Goal: Task Accomplishment & Management: Use online tool/utility

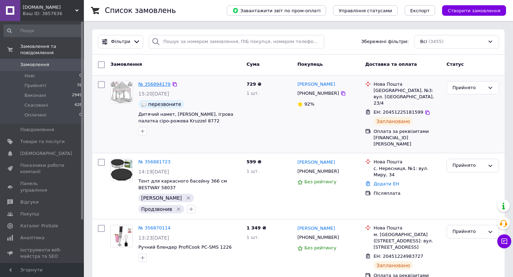
click at [148, 82] on link "№ 356894179" at bounding box center [154, 83] width 32 height 5
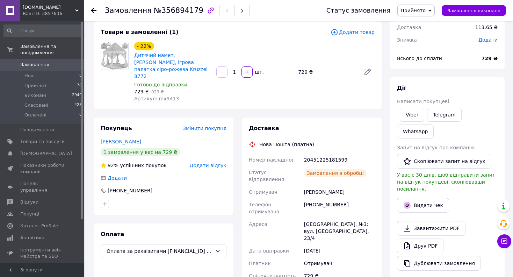
scroll to position [44, 0]
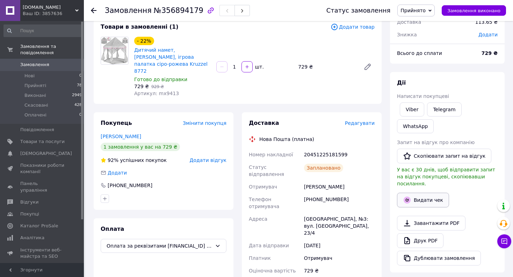
click at [423, 193] on button "Видати чек" at bounding box center [423, 200] width 52 height 15
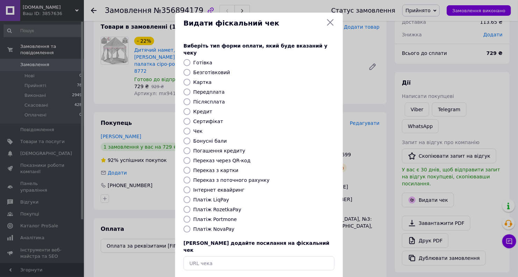
click at [224, 207] on label "Платіж RozetkaPay" at bounding box center [217, 210] width 48 height 6
click at [190, 206] on input "Платіж RozetkaPay" at bounding box center [186, 209] width 7 height 7
radio input "true"
click at [195, 70] on label "Безготівковий" at bounding box center [211, 73] width 37 height 6
click at [190, 69] on input "Безготівковий" at bounding box center [186, 72] width 7 height 7
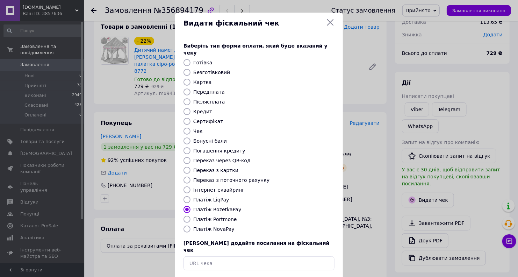
radio input "true"
